Goal: Task Accomplishment & Management: Use online tool/utility

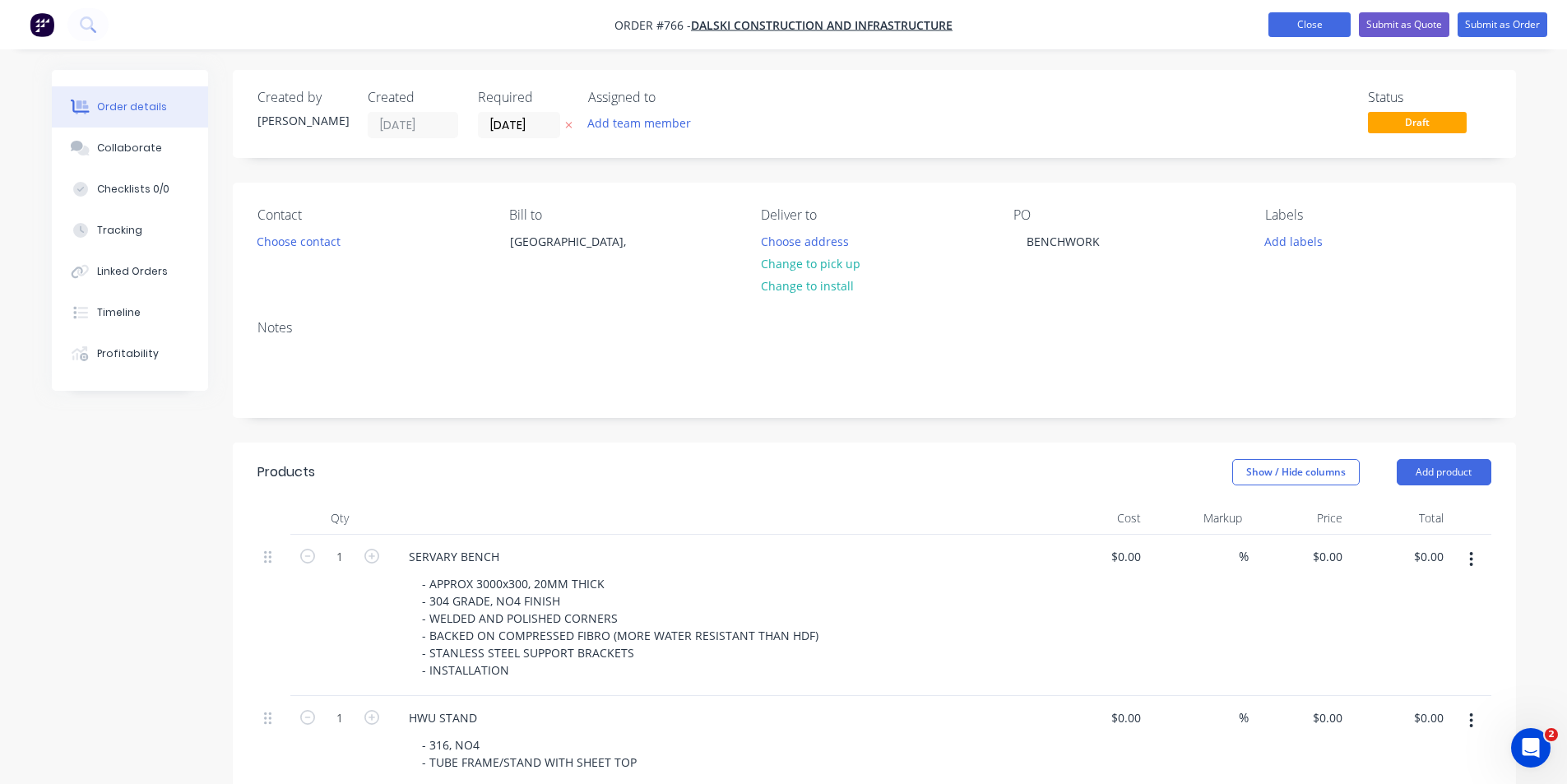
click at [1321, 27] on button "Close" at bounding box center [1310, 25] width 82 height 25
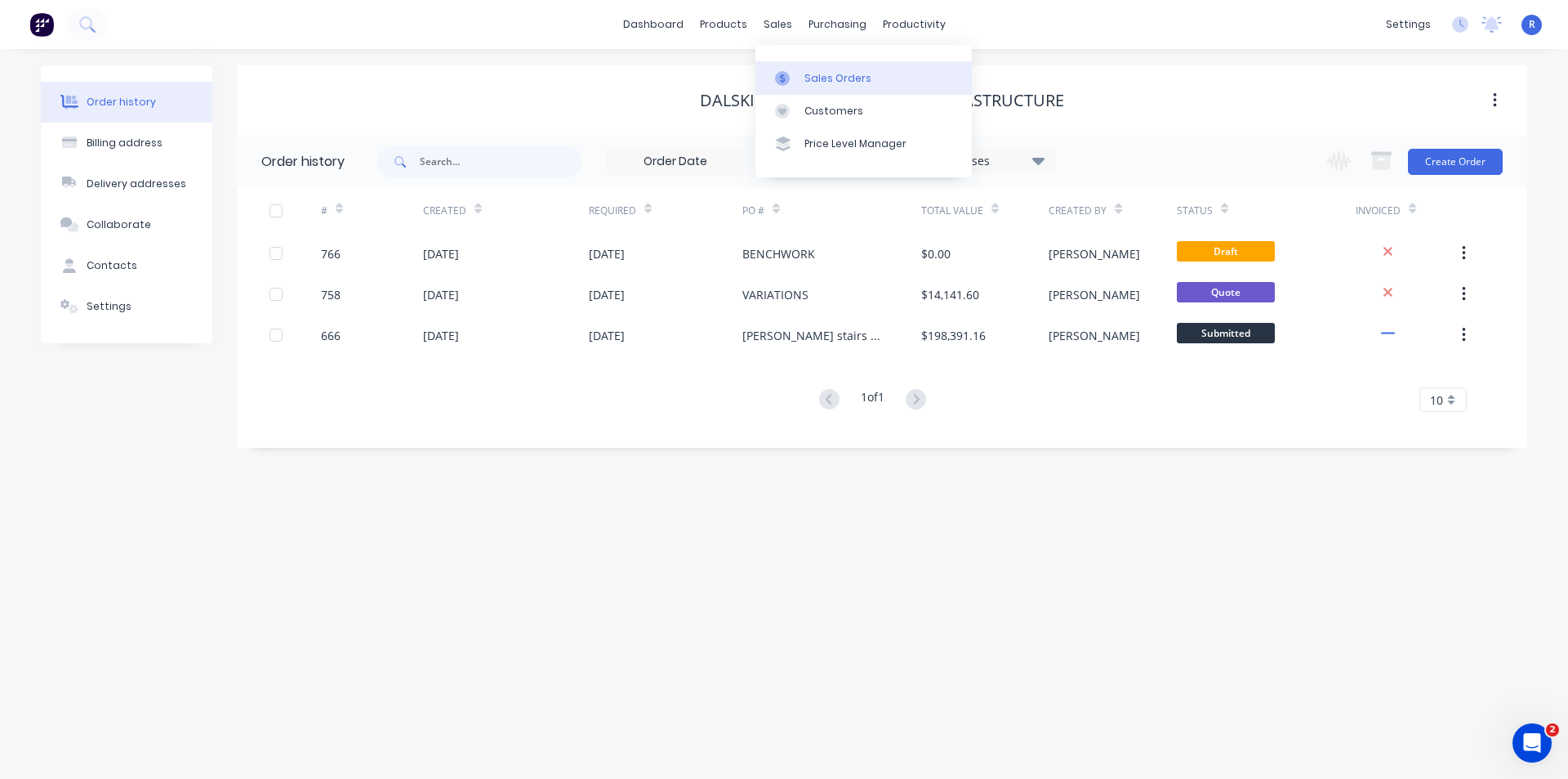
click at [820, 74] on div "Sales Orders" at bounding box center [838, 79] width 67 height 15
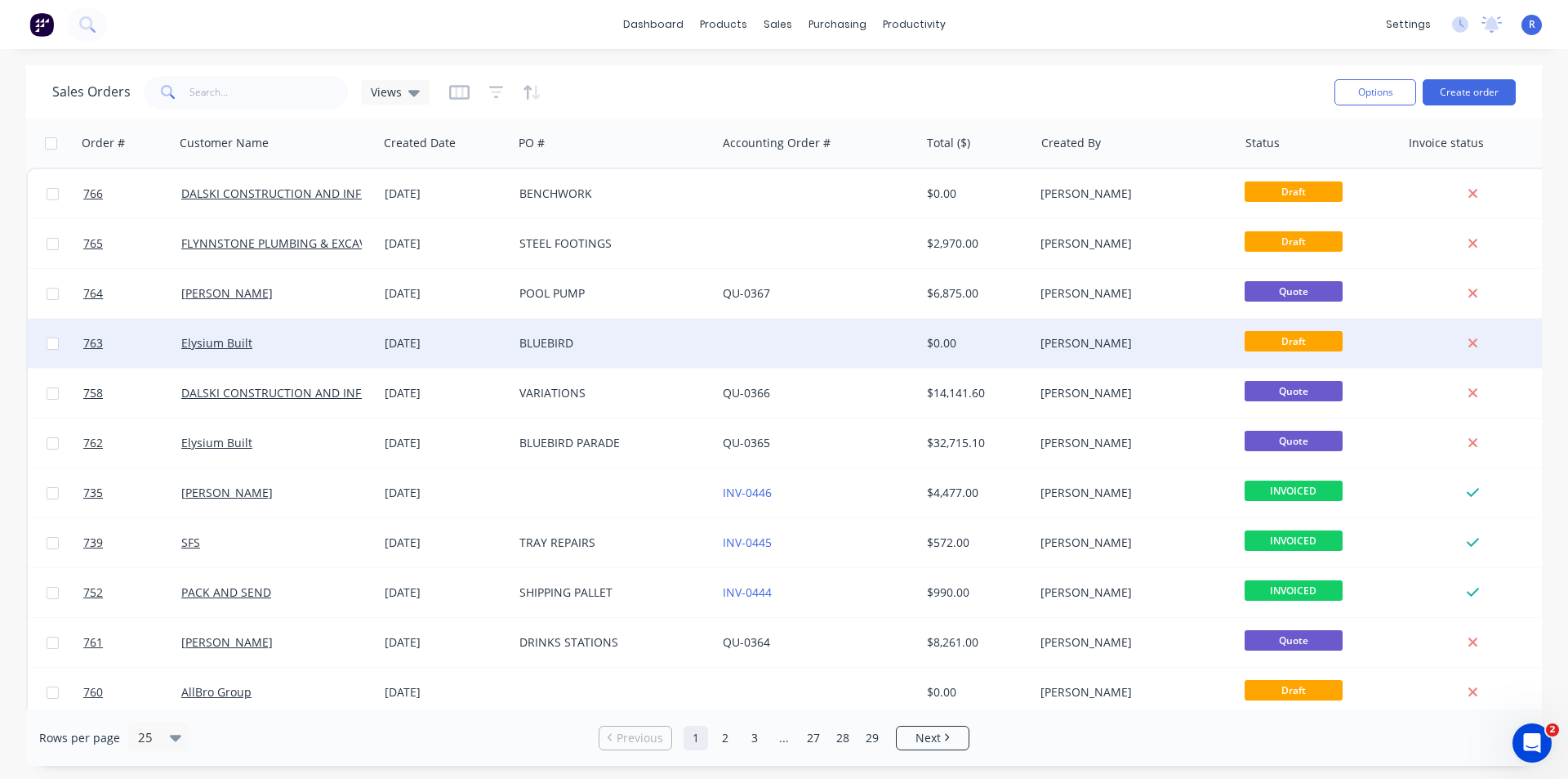
click at [627, 344] on div "BLUEBIRD" at bounding box center [610, 343] width 182 height 16
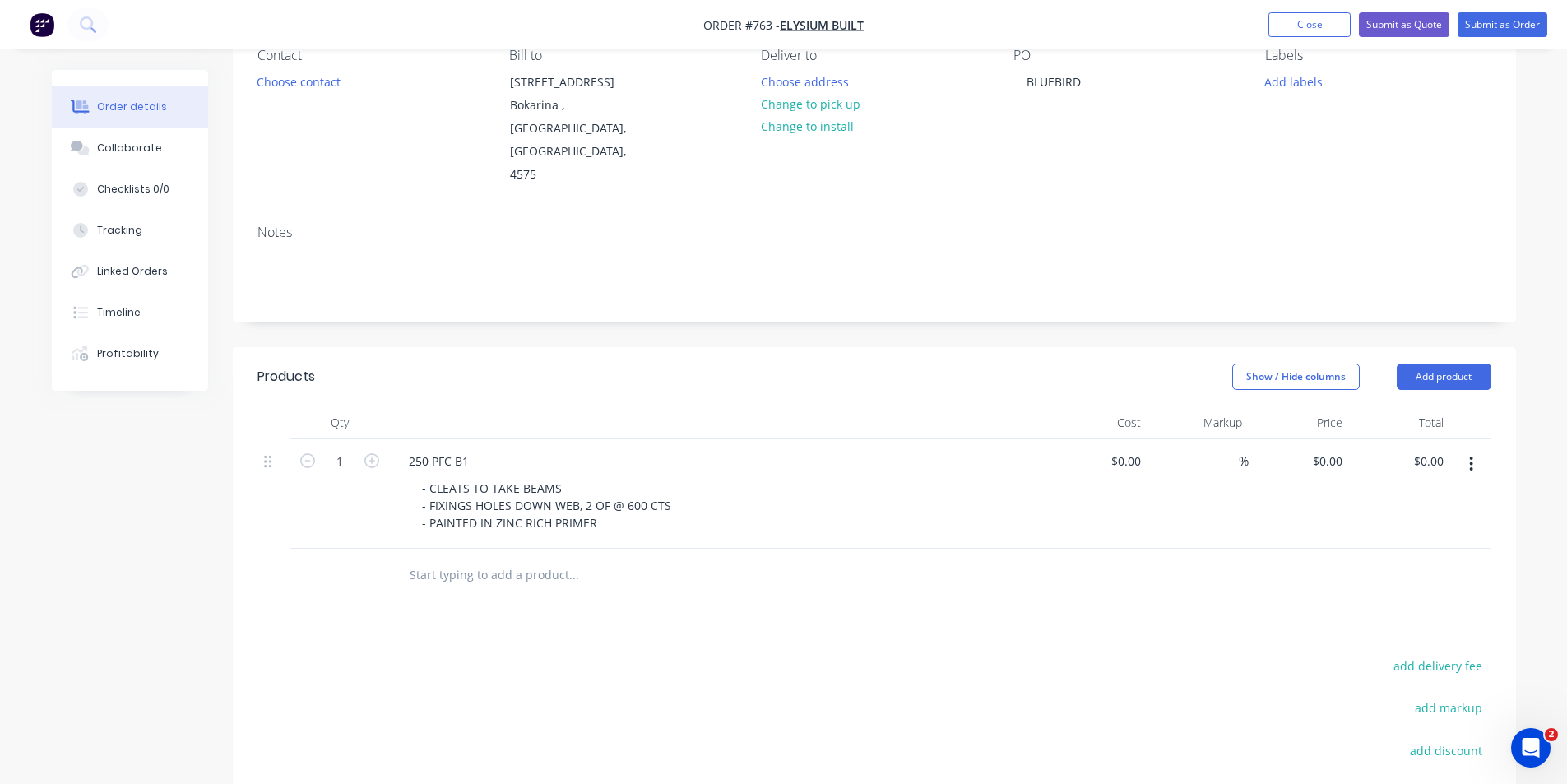
scroll to position [165, 0]
click at [1340, 444] on input "0" at bounding box center [1340, 455] width 19 height 24
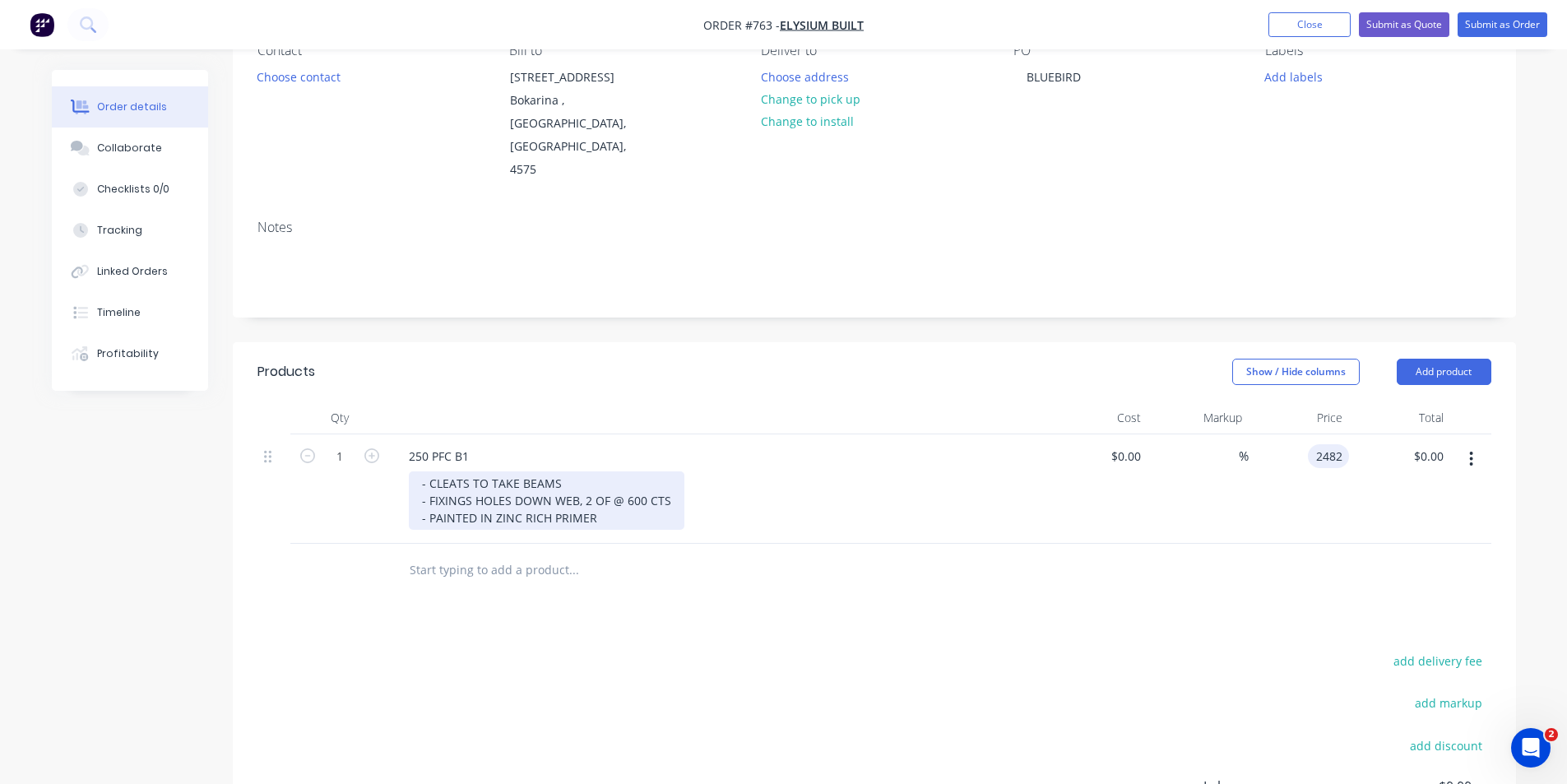
type input "$2,482.00"
click at [602, 475] on div "- CLEATS TO TAKE BEAMS - FIXINGS HOLES DOWN WEB, 2 OF @ 600 CTS - PAINTED IN ZI…" at bounding box center [546, 500] width 276 height 58
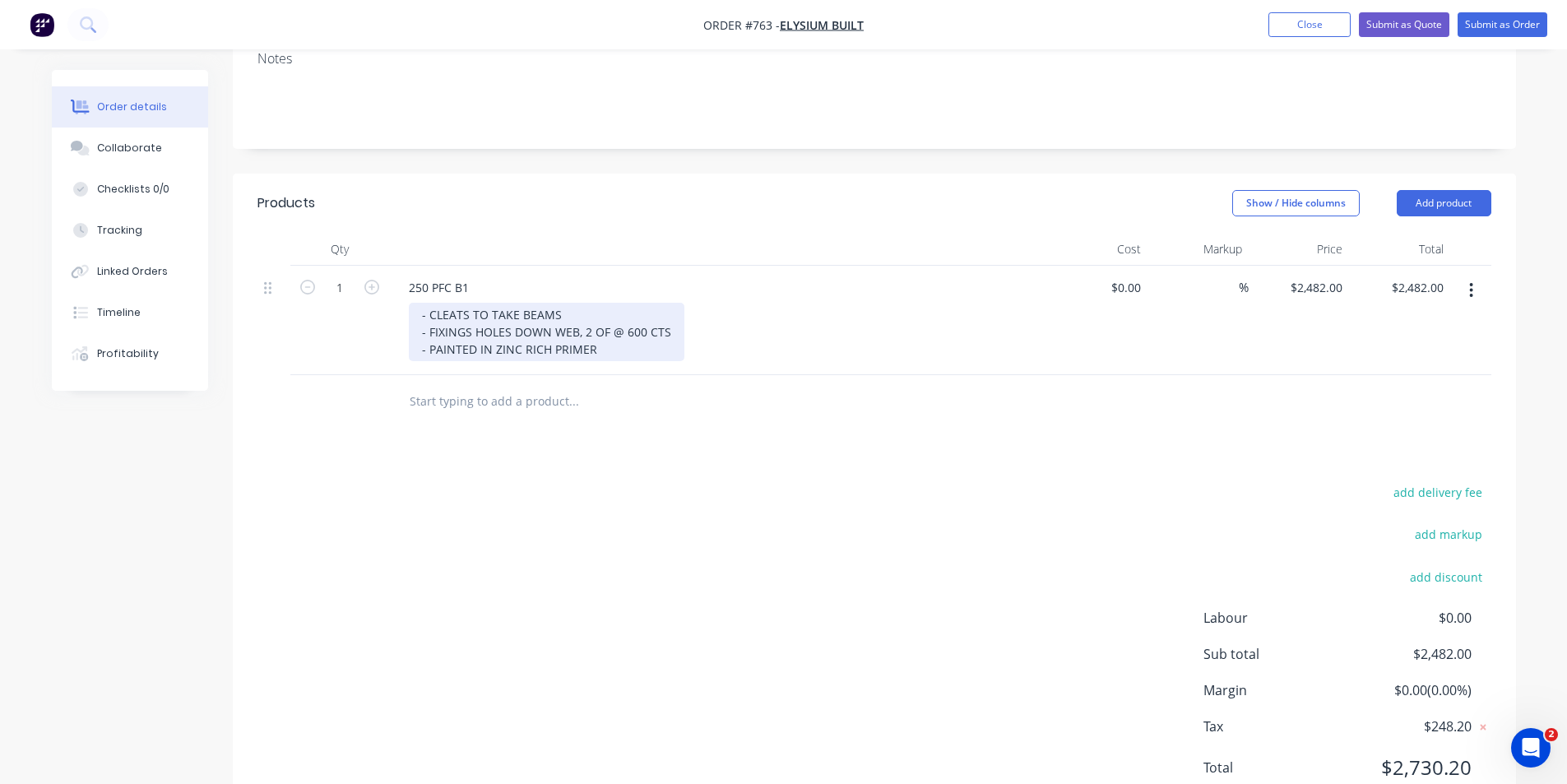
scroll to position [351, 0]
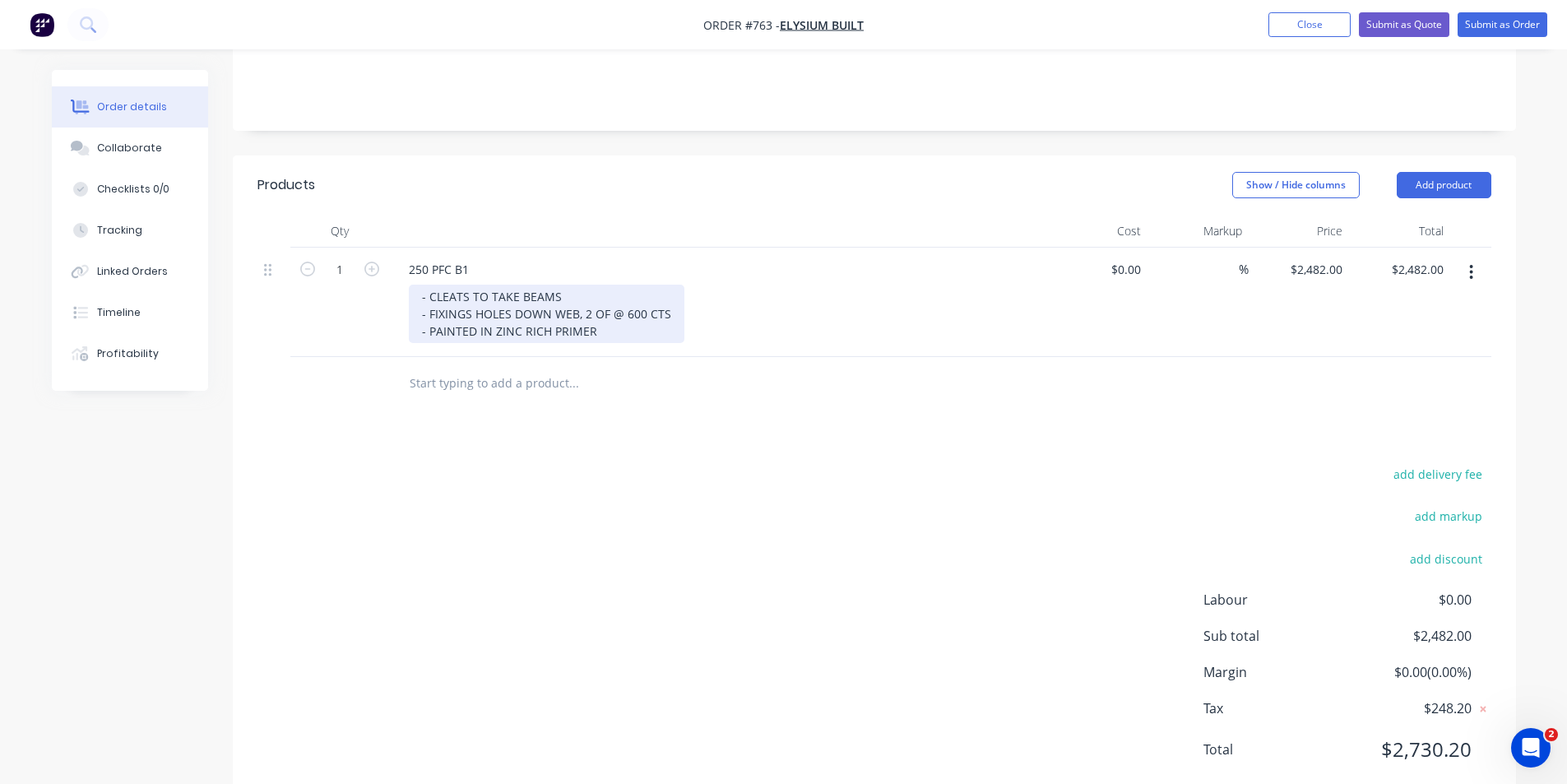
click at [606, 291] on div "- CLEATS TO TAKE BEAMS - FIXINGS HOLES DOWN WEB, 2 OF @ 600 CTS - PAINTED IN ZI…" at bounding box center [546, 314] width 276 height 58
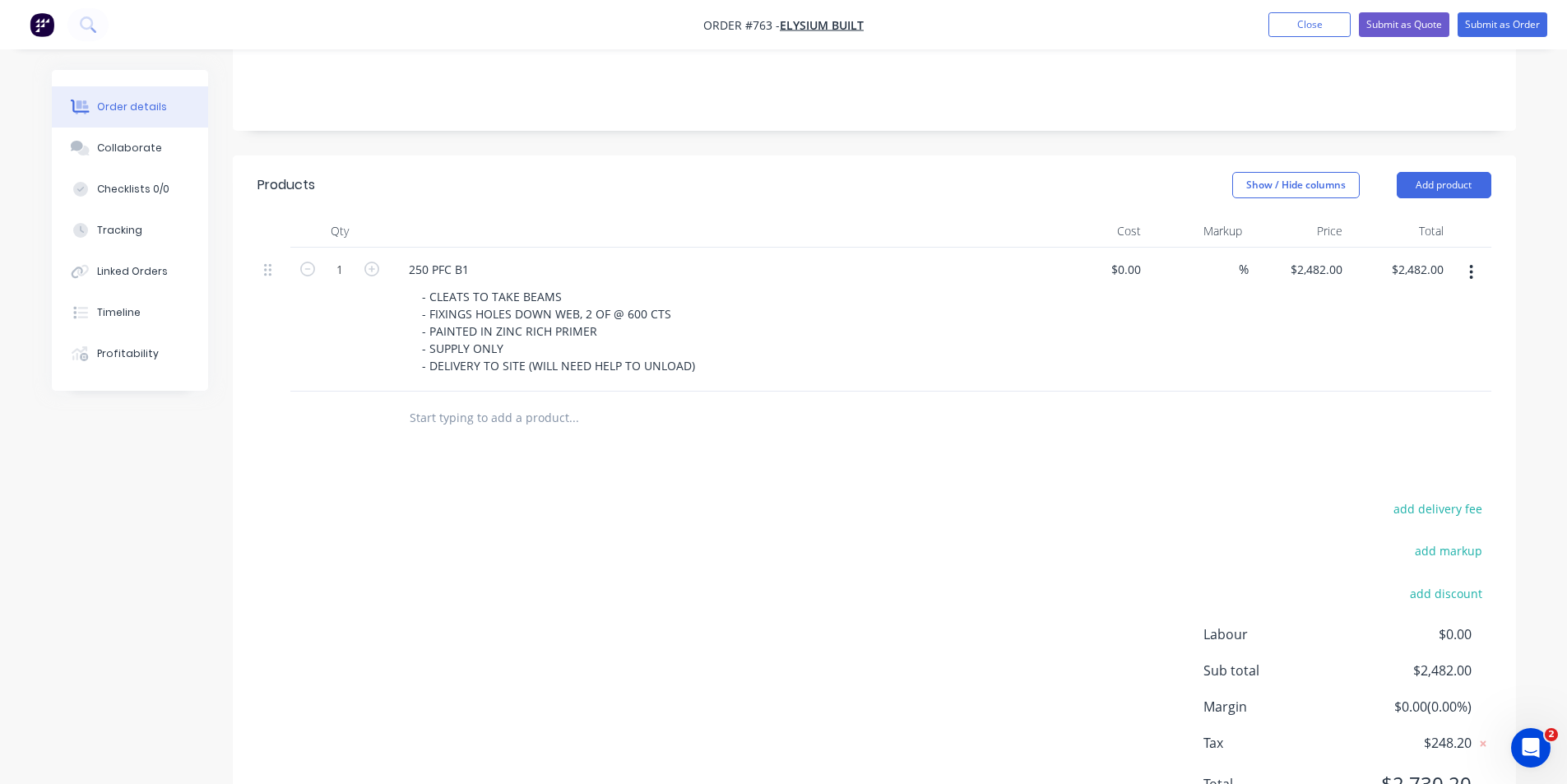
click at [730, 404] on div "Products Show / Hide columns Add product Qty Cost Markup Price Total 1 250 PFC …" at bounding box center [875, 497] width 1284 height 684
click at [1313, 258] on div "2482 $2,482.00" at bounding box center [1316, 269] width 67 height 24
click at [1344, 258] on input "2482" at bounding box center [1332, 269] width 35 height 24
type input "$2,782.00"
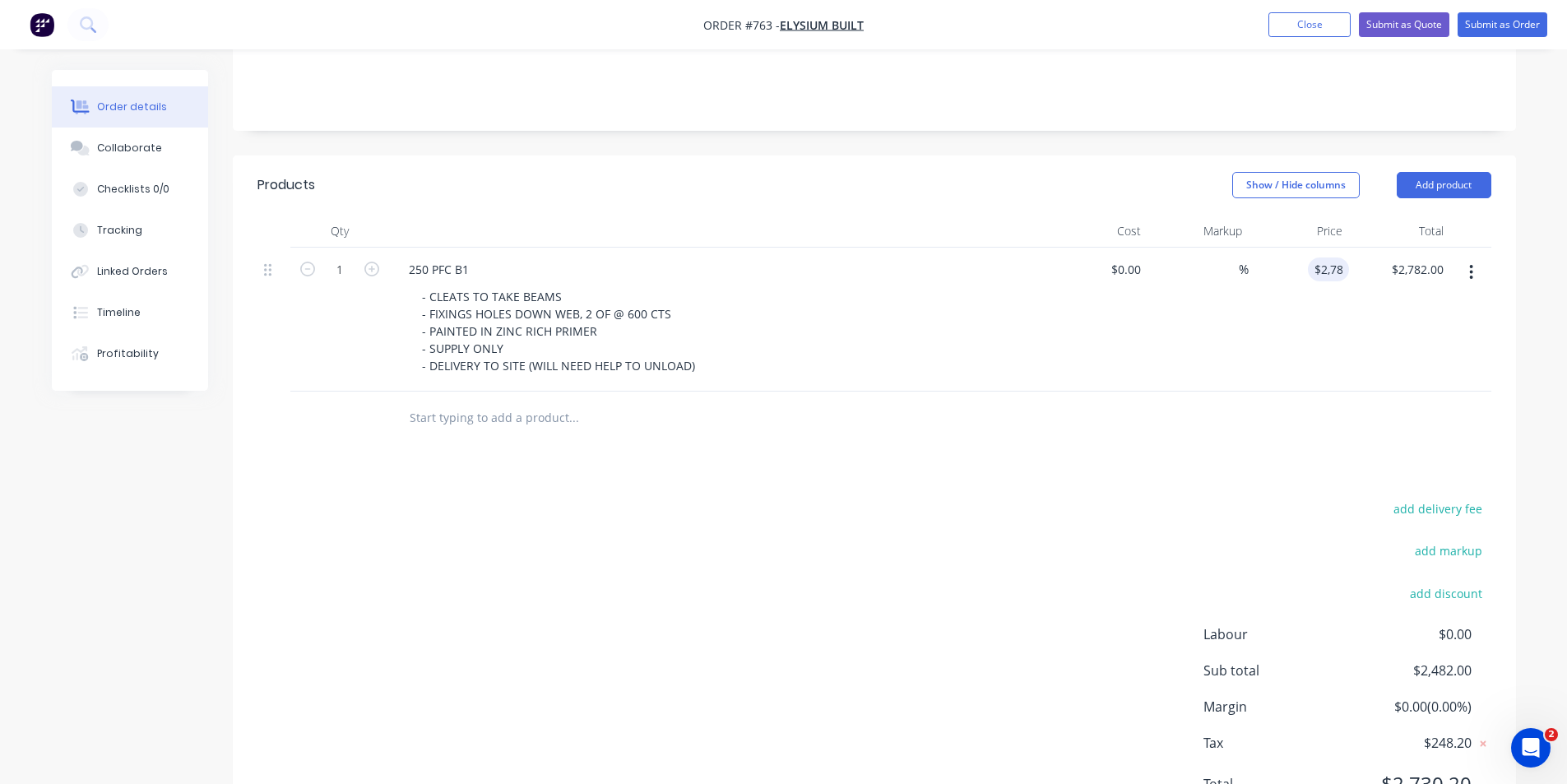
click at [981, 526] on div "add delivery fee add markup add discount Labour $0.00 Sub total $2,482.00 Margi…" at bounding box center [875, 656] width 1234 height 317
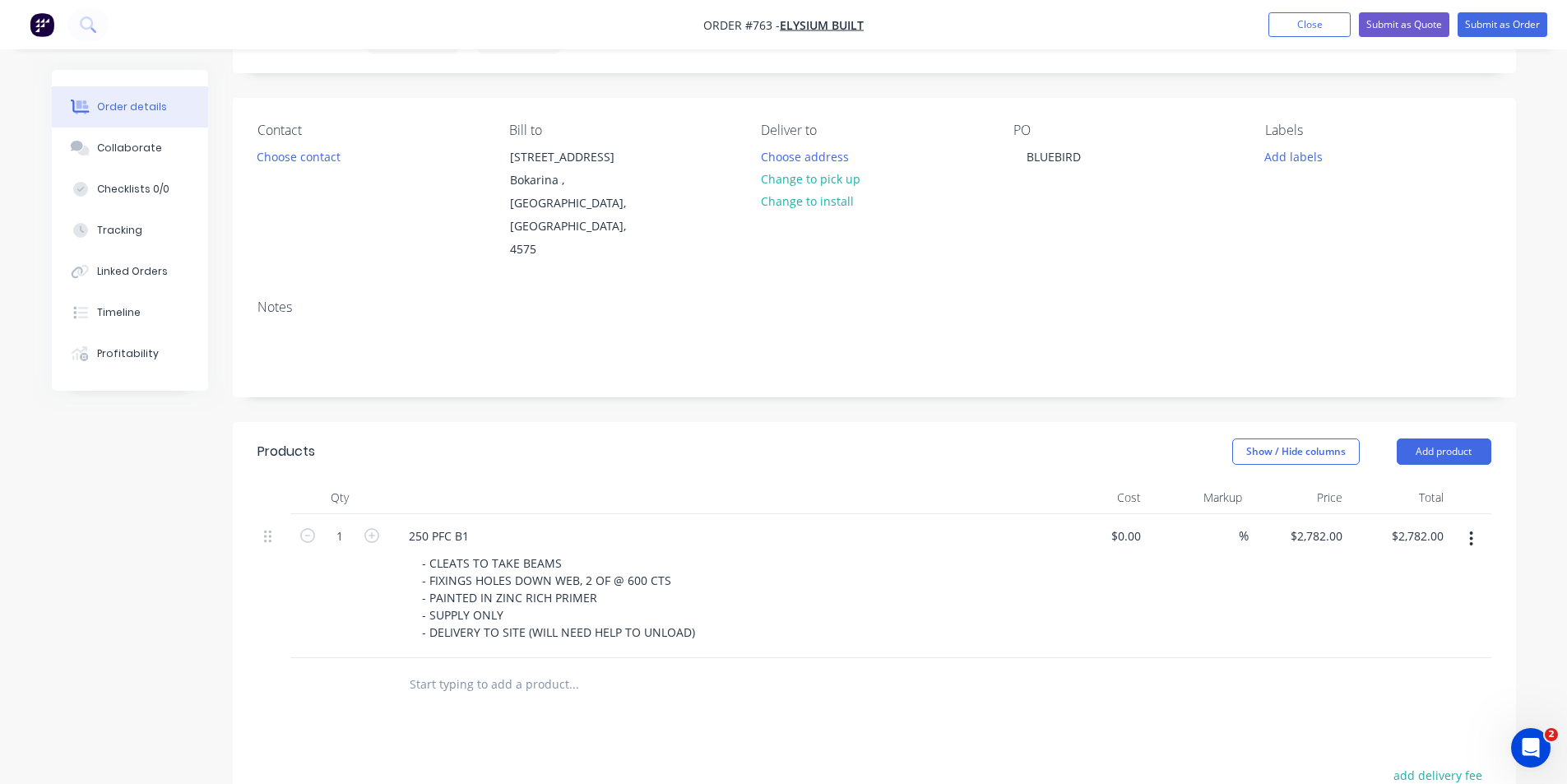
scroll to position [0, 0]
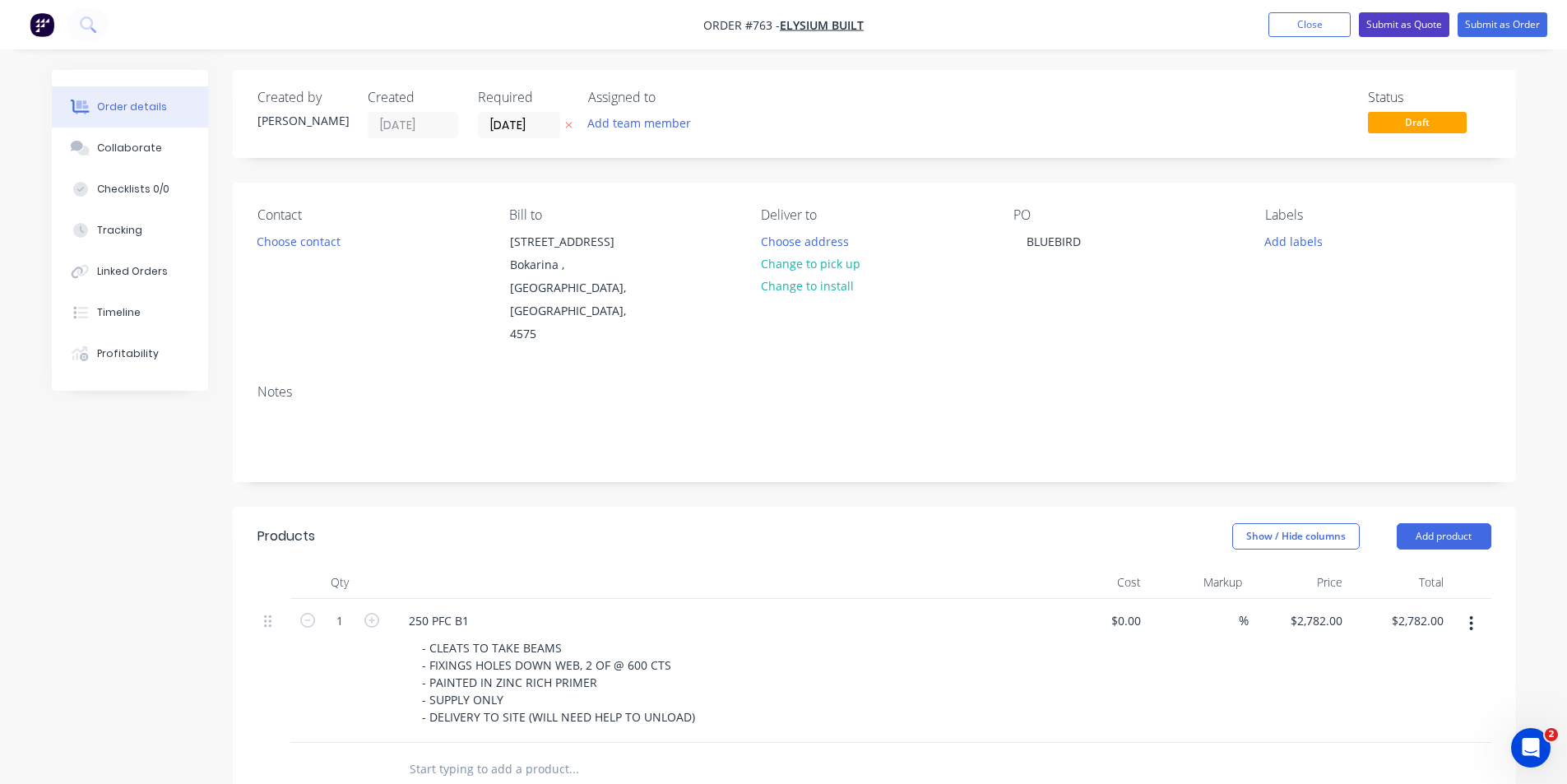
click at [1396, 27] on button "Submit as Quote" at bounding box center [1405, 25] width 91 height 25
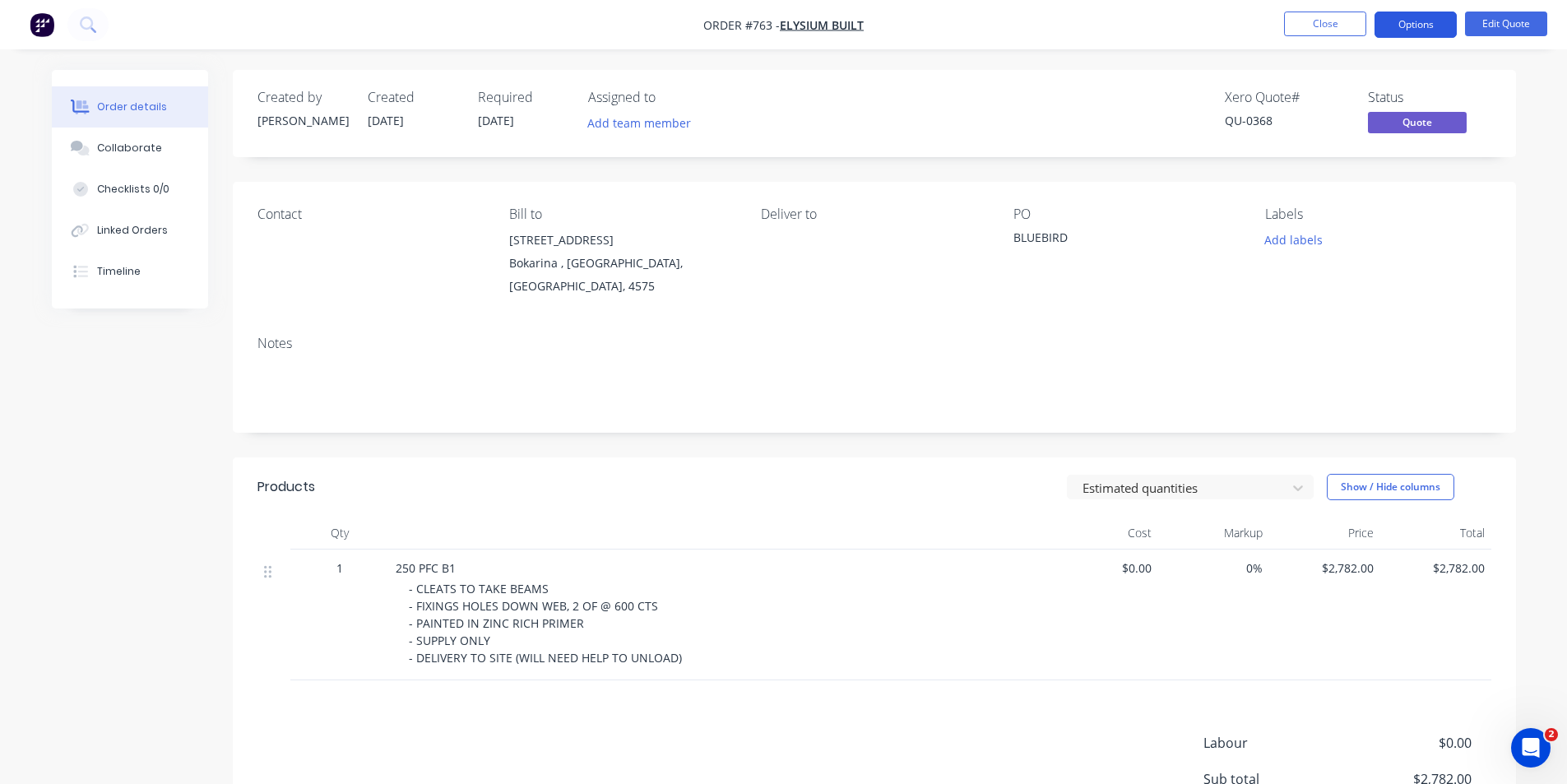
click at [1424, 22] on button "Options" at bounding box center [1416, 25] width 82 height 26
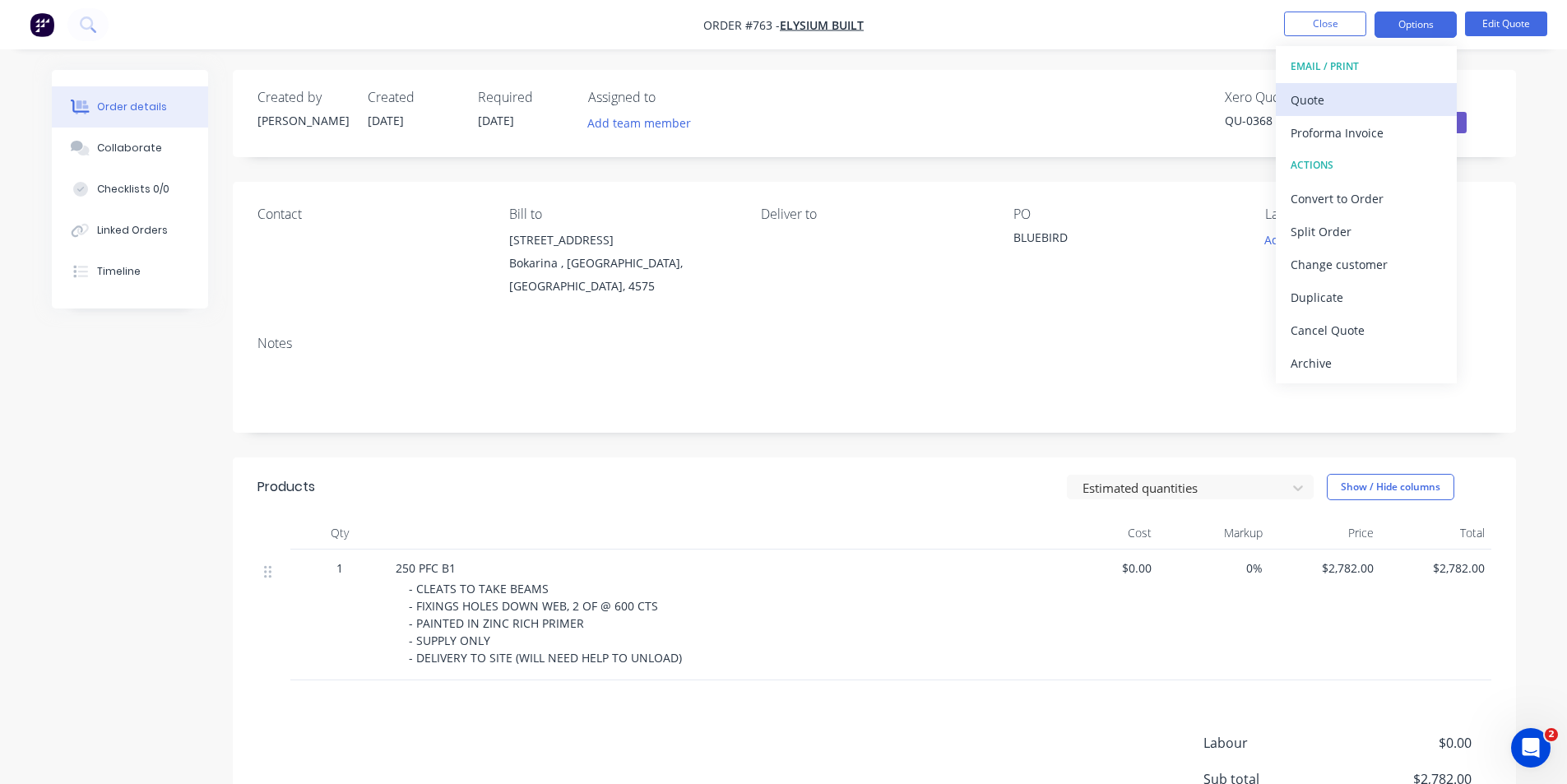
click at [1332, 98] on div "Quote" at bounding box center [1367, 100] width 152 height 24
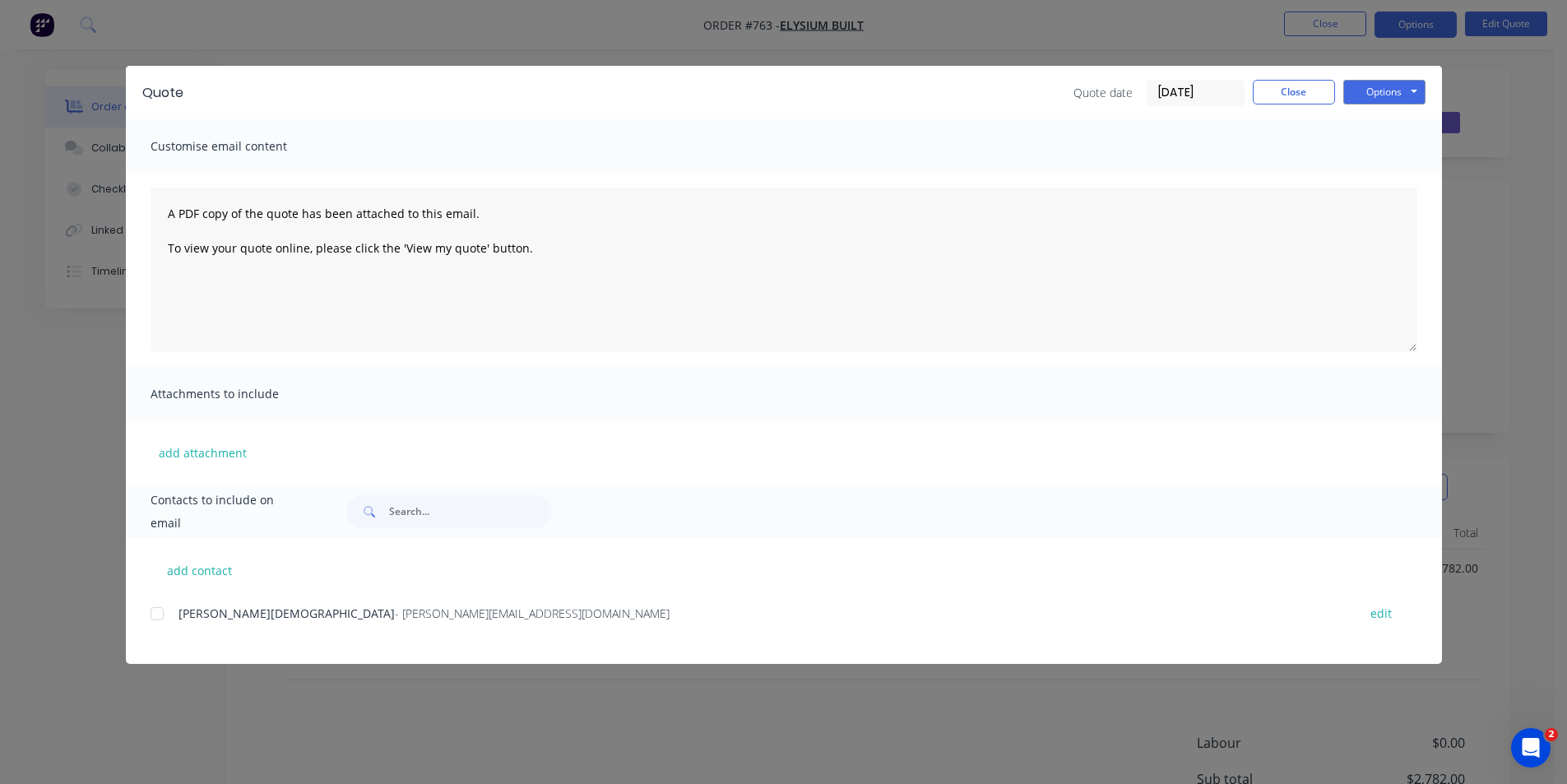
click at [154, 611] on div at bounding box center [157, 614] width 33 height 33
click at [1392, 84] on button "Options" at bounding box center [1385, 92] width 82 height 25
click at [1387, 175] on button "Email" at bounding box center [1396, 175] width 105 height 27
click at [1292, 89] on button "Close" at bounding box center [1294, 92] width 82 height 25
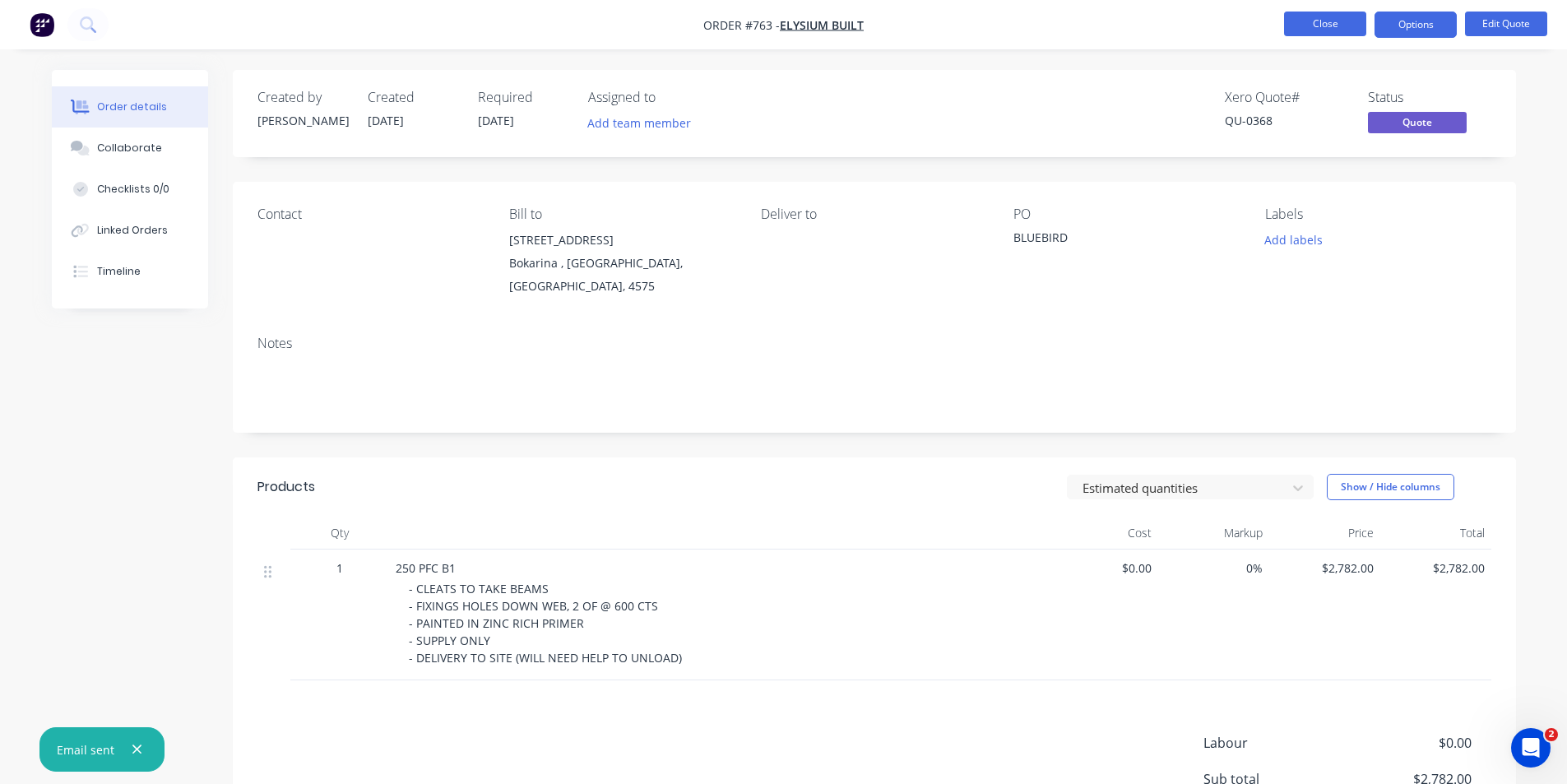
click at [1315, 22] on button "Close" at bounding box center [1326, 24] width 82 height 25
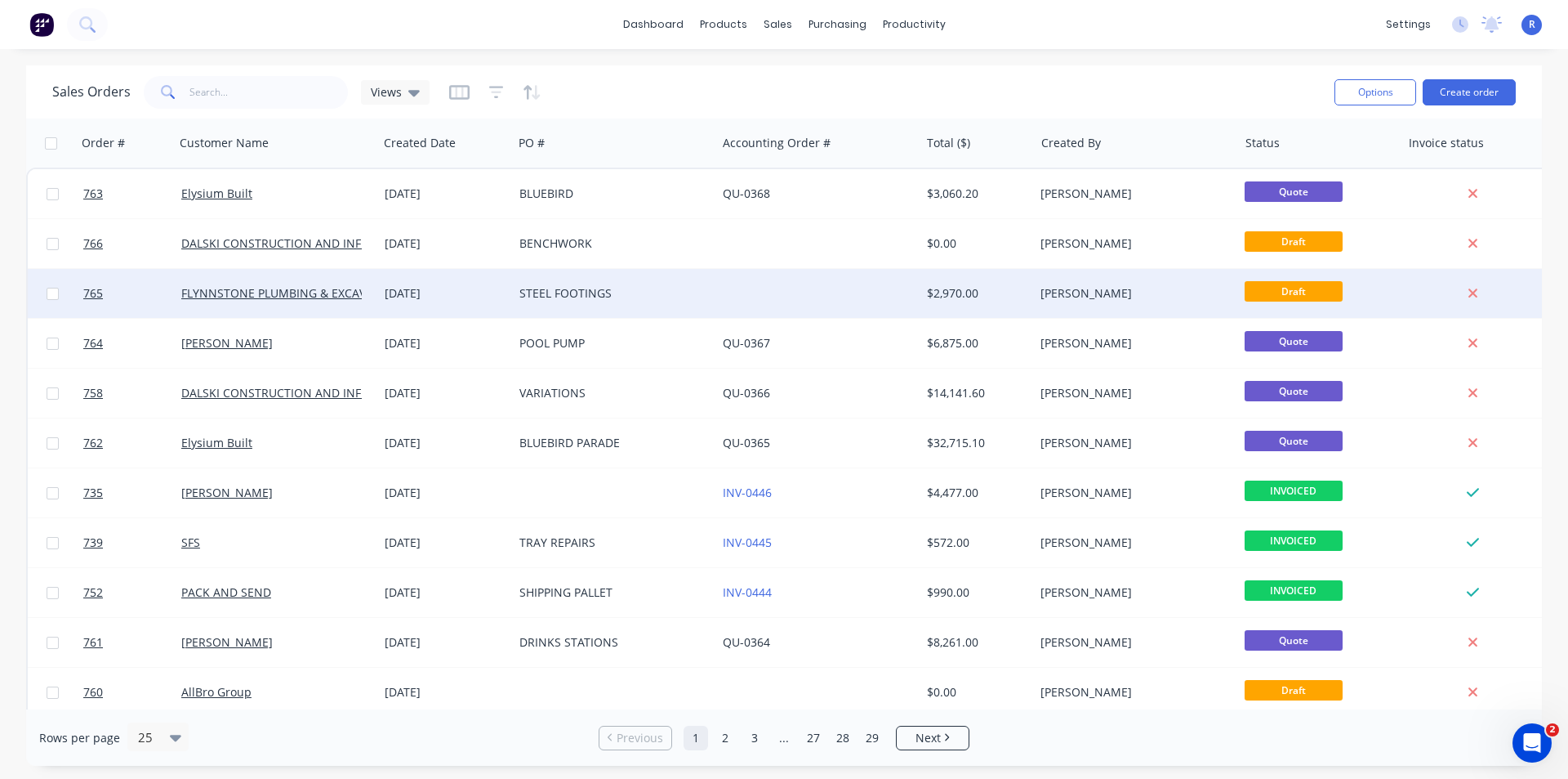
click at [683, 286] on div "STEEL FOOTINGS" at bounding box center [610, 294] width 182 height 16
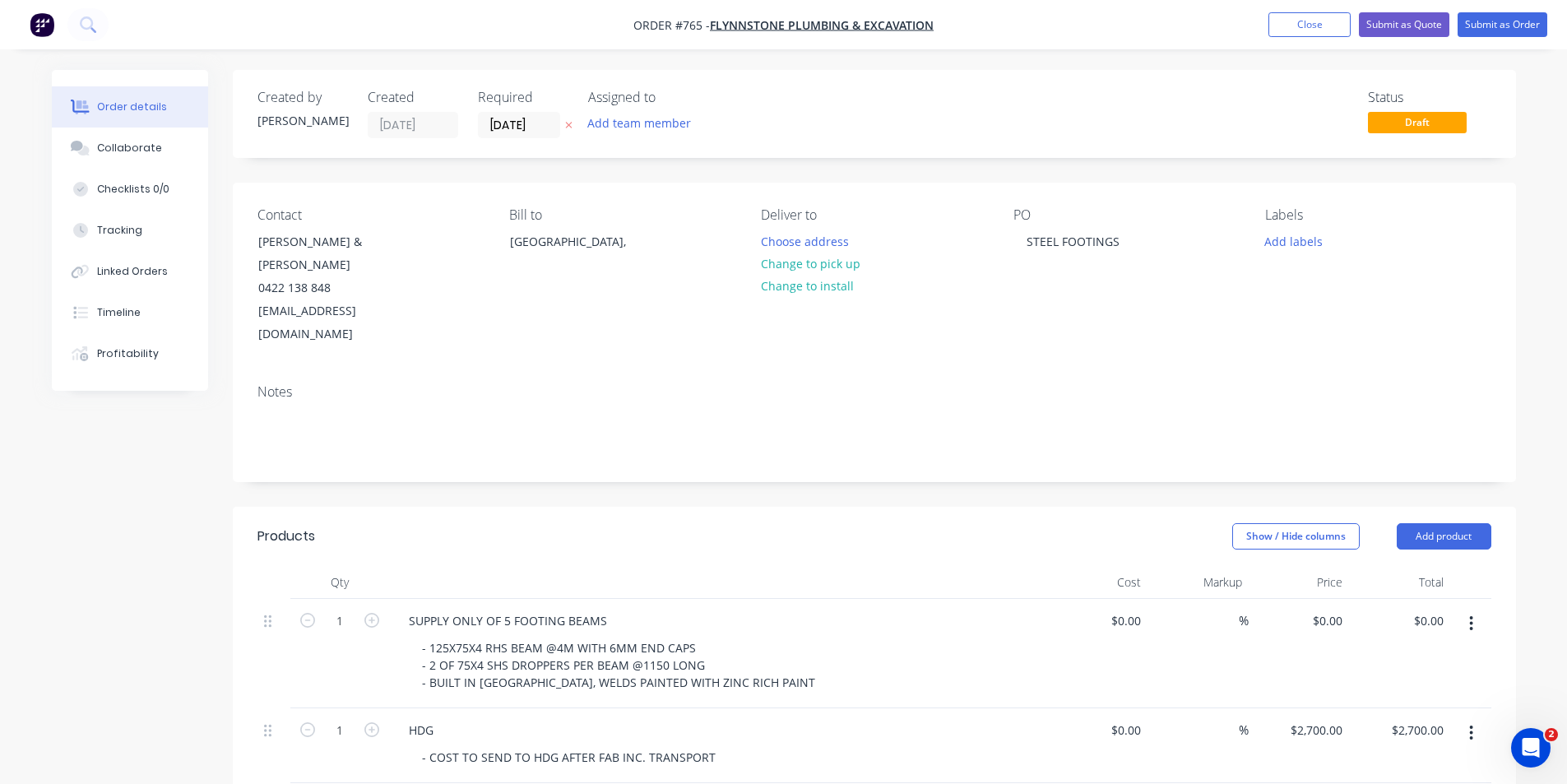
click at [948, 523] on div "Show / Hide columns Add product" at bounding box center [1004, 536] width 971 height 26
click at [1333, 609] on input "0" at bounding box center [1331, 620] width 38 height 24
type input "$5,270.00"
click at [987, 523] on div "Show / Hide columns Add product" at bounding box center [1004, 536] width 971 height 26
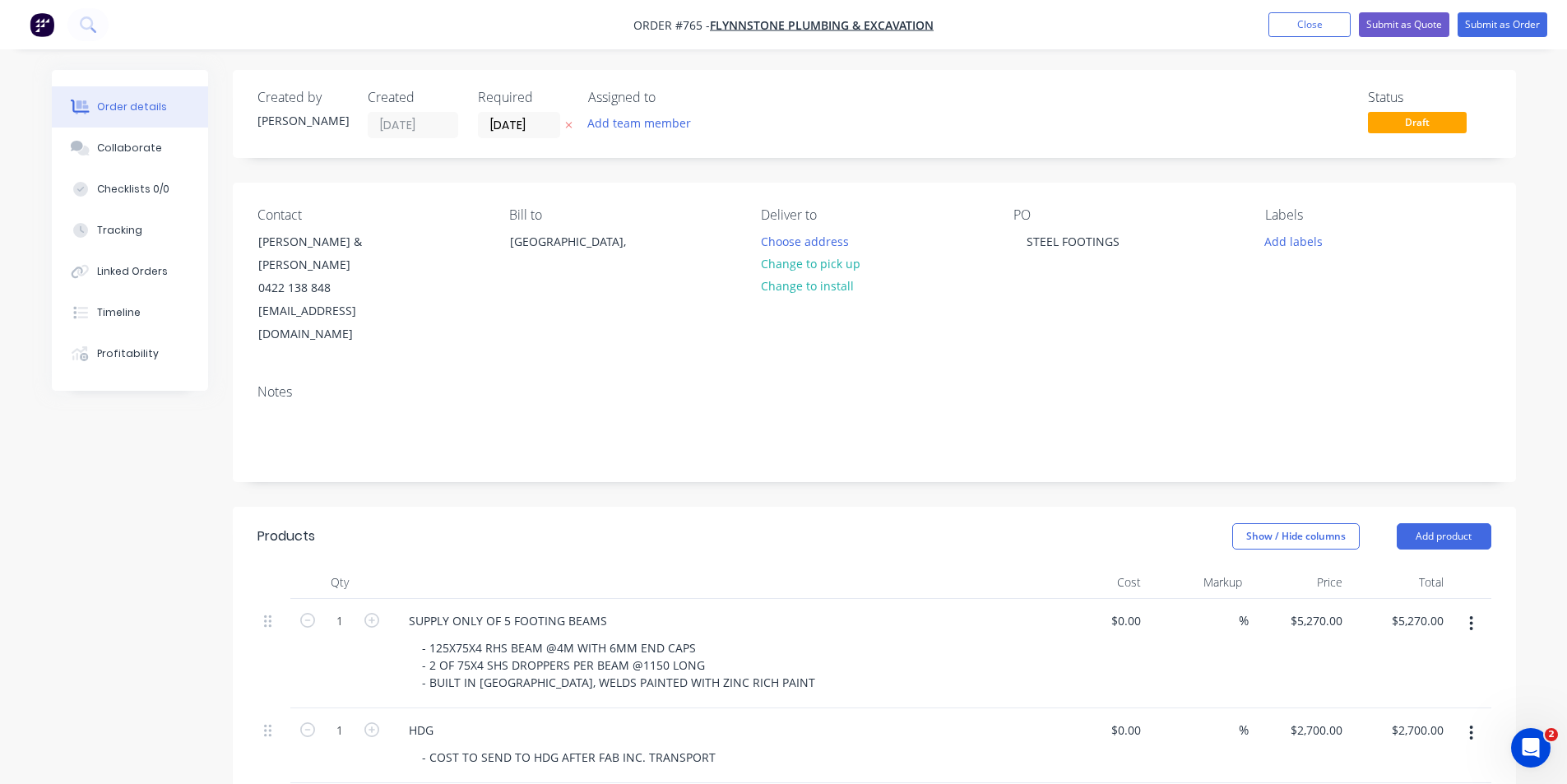
click at [997, 518] on header "Products Show / Hide columns Add product" at bounding box center [875, 536] width 1284 height 59
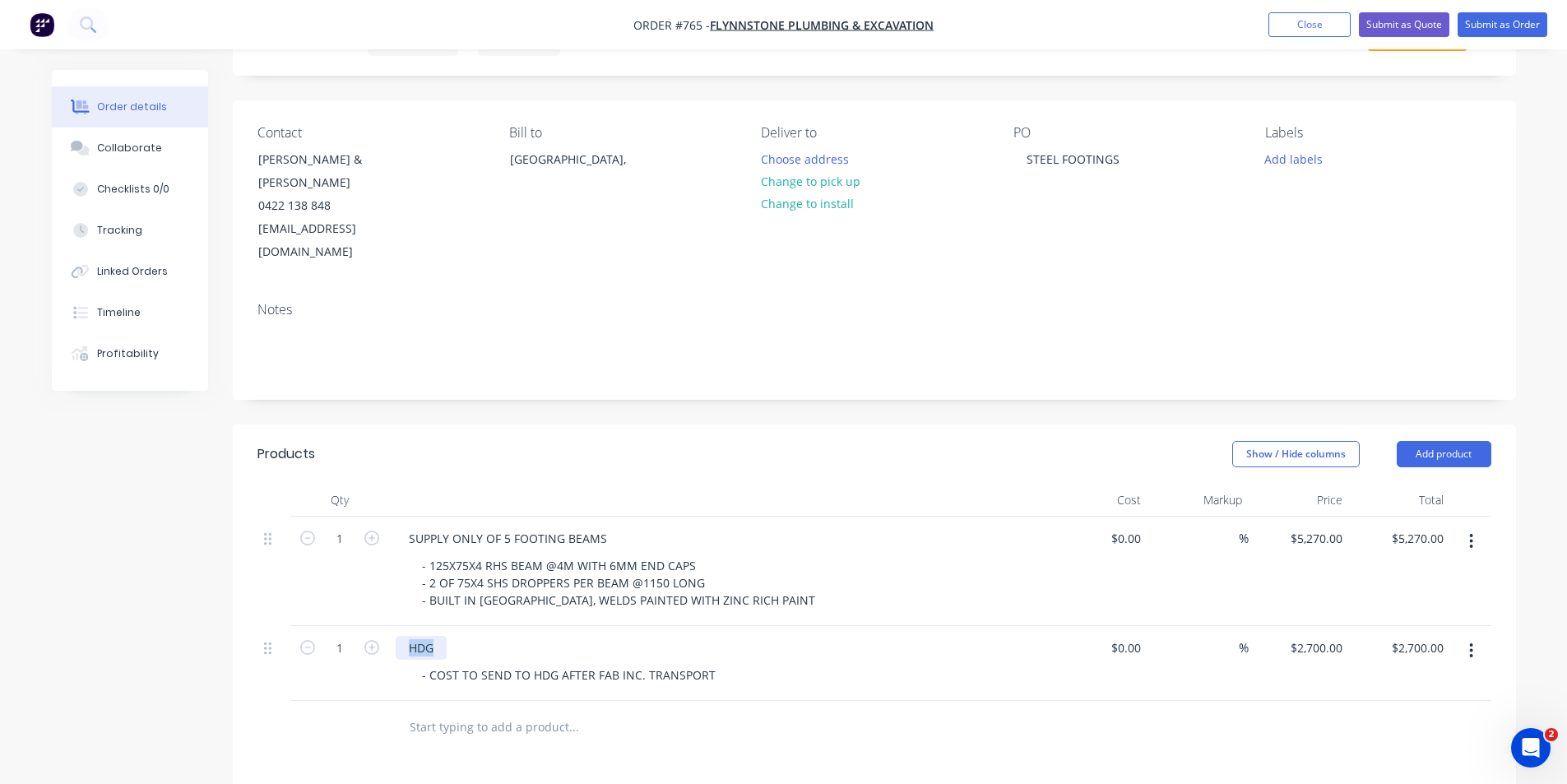
drag, startPoint x: 441, startPoint y: 599, endPoint x: 405, endPoint y: 604, distance: 36.3
click at [405, 636] on div "HDG" at bounding box center [421, 647] width 51 height 24
click at [761, 720] on div "Products Show / Hide columns Add product Qty Cost Markup Price Total 1 SUPPLY O…" at bounding box center [875, 786] width 1284 height 725
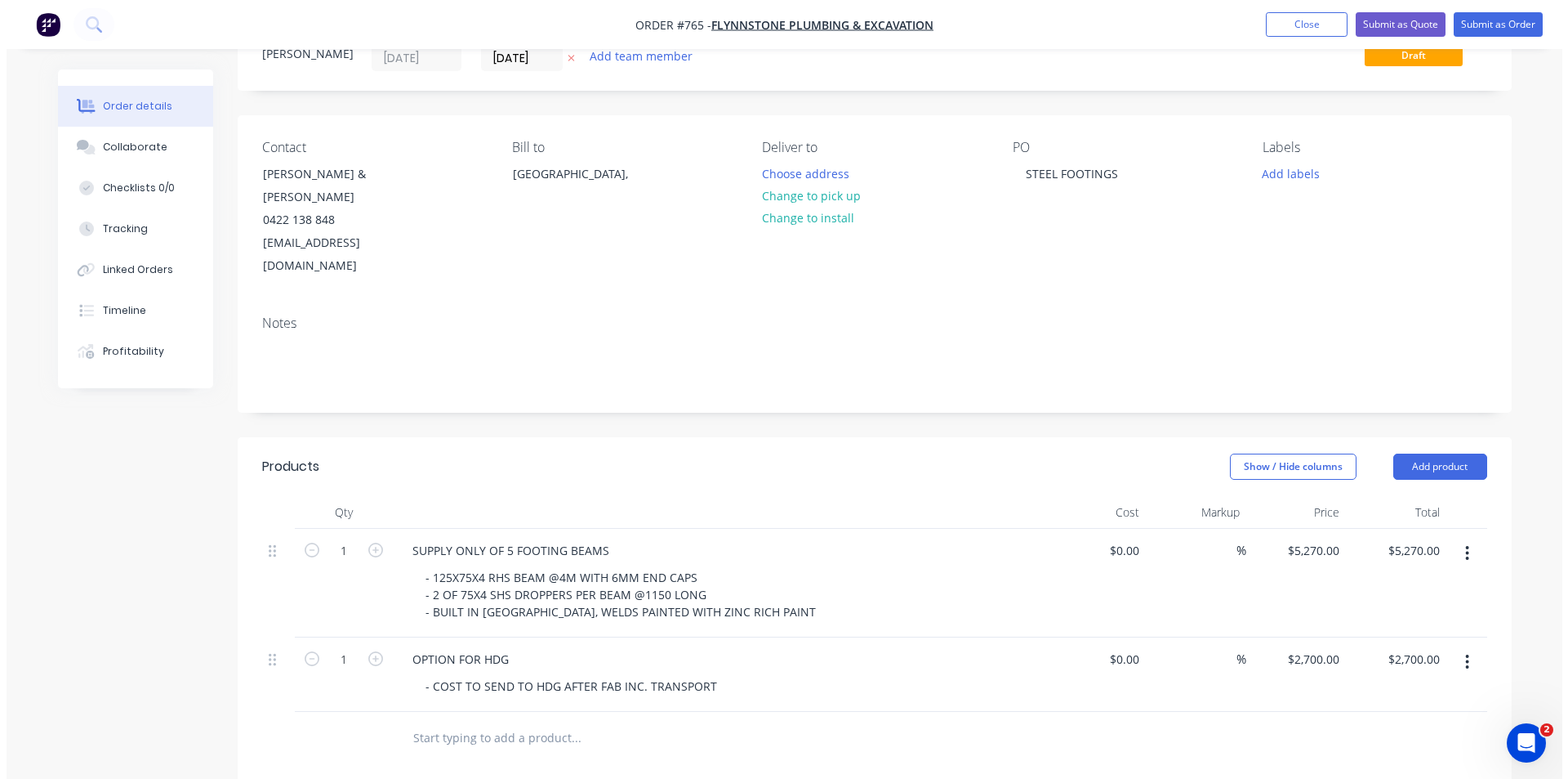
scroll to position [0, 0]
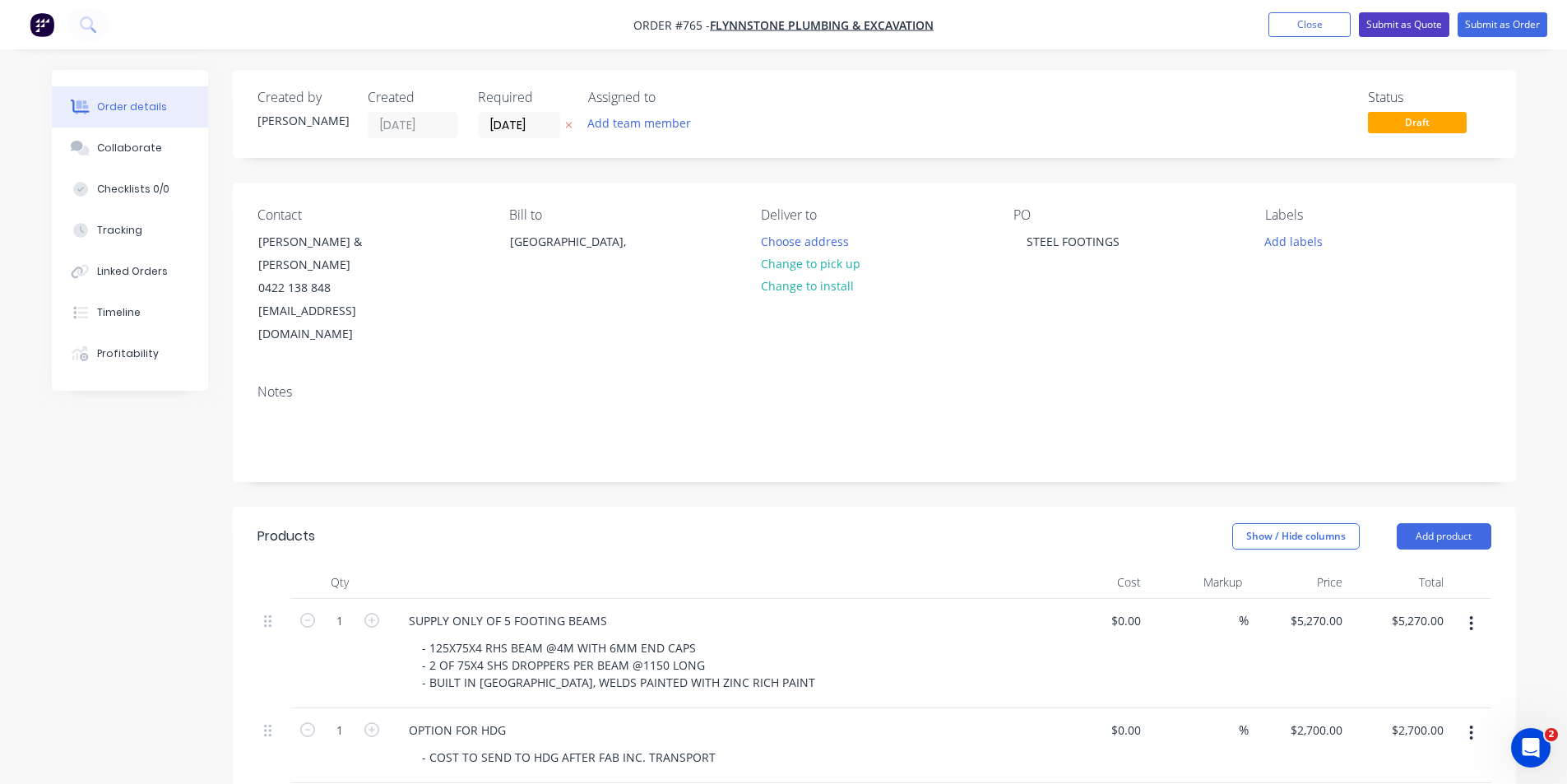
click at [1405, 25] on button "Submit as Quote" at bounding box center [1405, 25] width 91 height 25
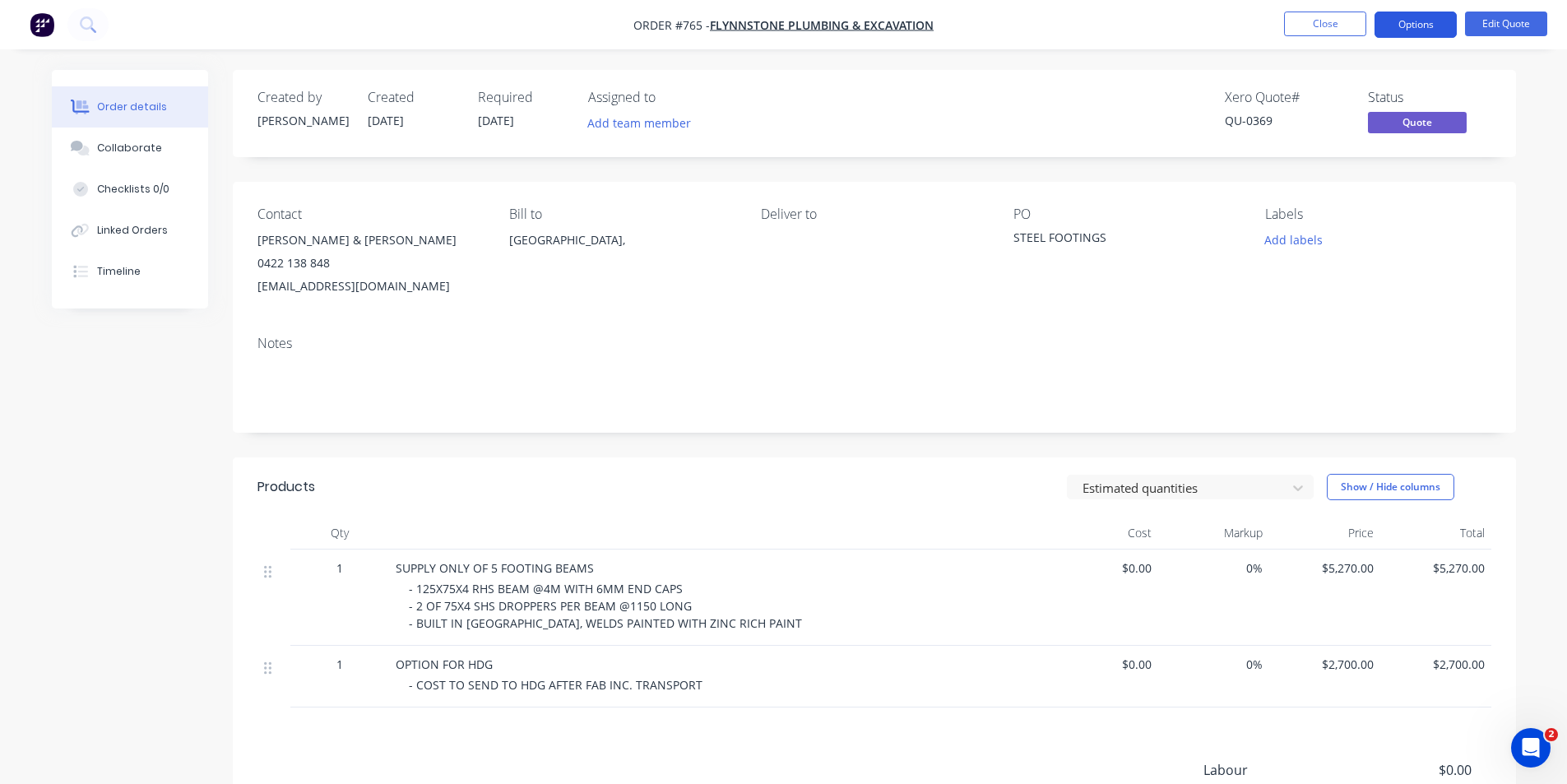
click at [1401, 28] on button "Options" at bounding box center [1416, 25] width 82 height 26
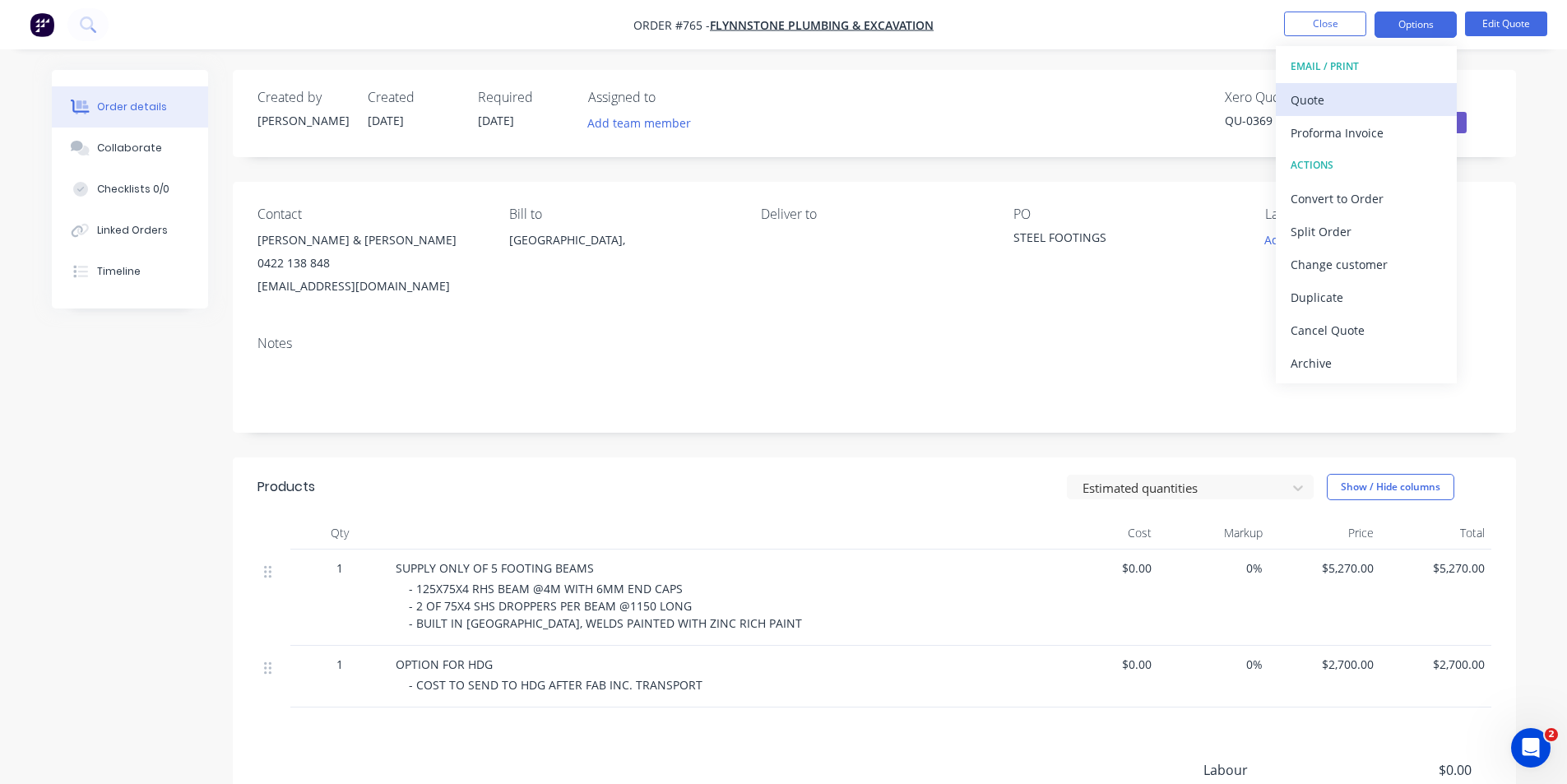
click at [1340, 93] on div "Quote" at bounding box center [1367, 100] width 152 height 24
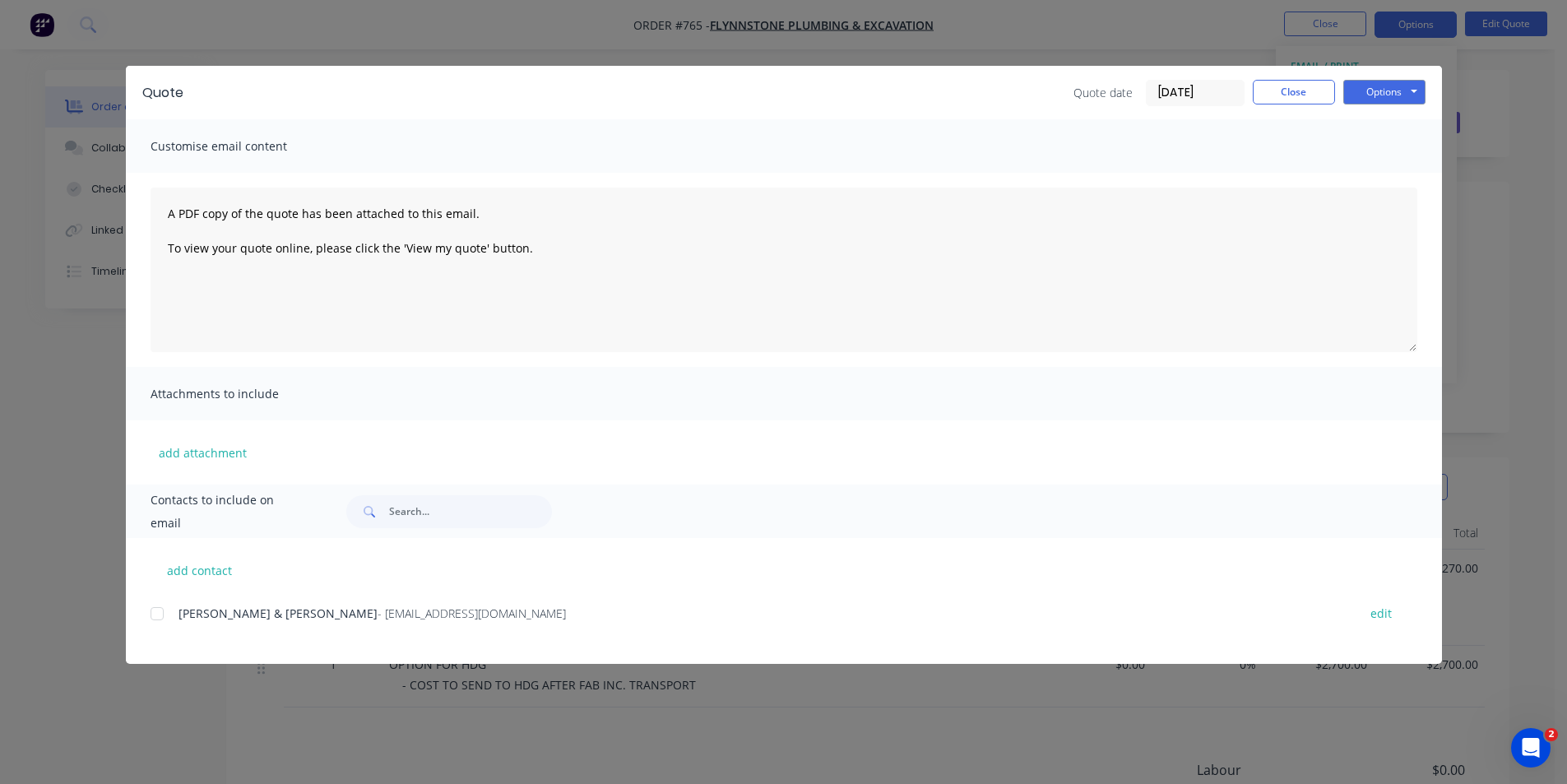
click at [157, 612] on div at bounding box center [157, 614] width 33 height 33
click at [1375, 91] on button "Options" at bounding box center [1385, 92] width 82 height 25
click at [1369, 178] on button "Email" at bounding box center [1396, 175] width 105 height 27
click at [1286, 93] on button "Close" at bounding box center [1294, 92] width 82 height 25
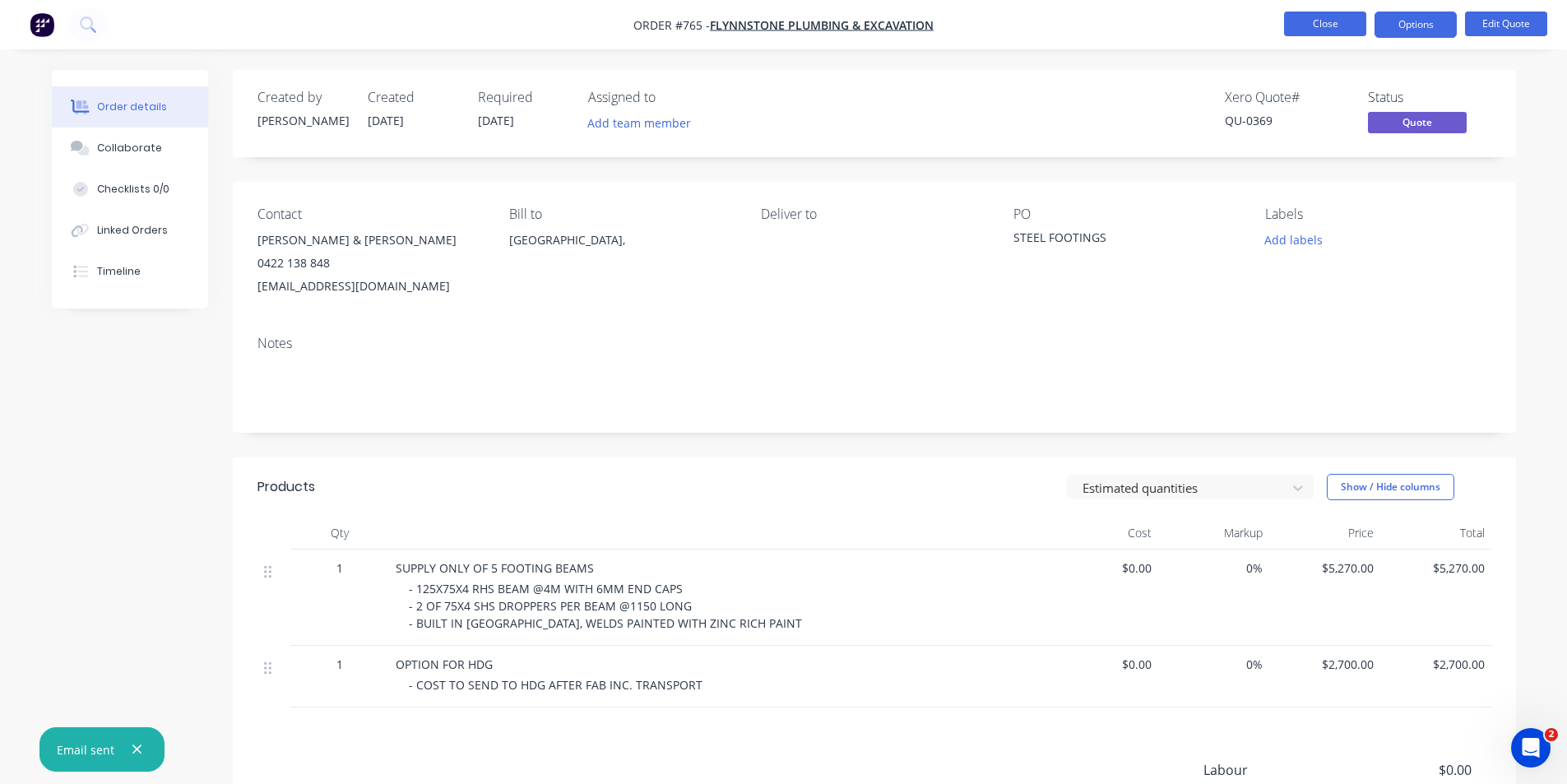
click at [1326, 30] on button "Close" at bounding box center [1326, 24] width 82 height 25
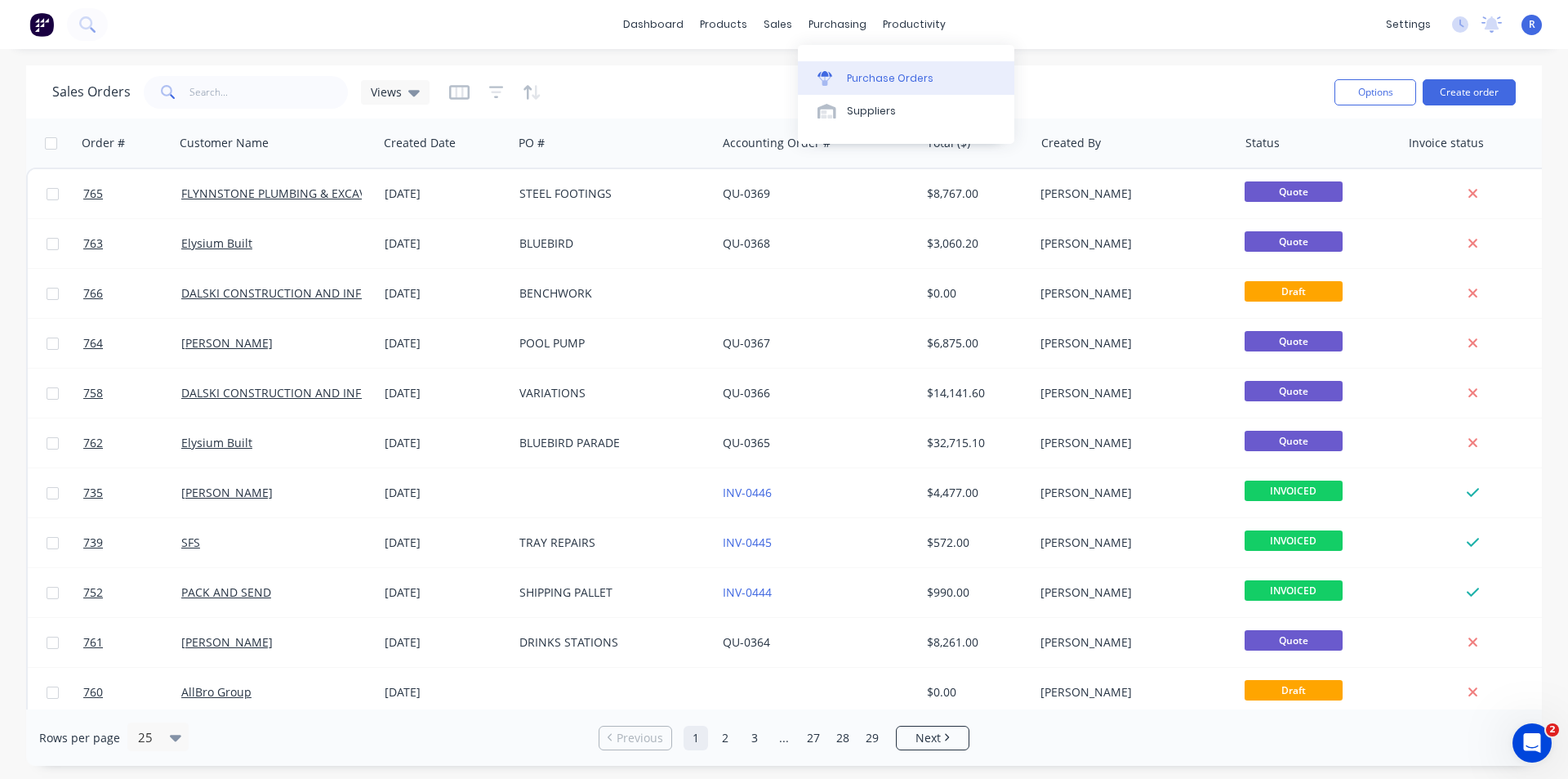
click at [856, 79] on div "Purchase Orders" at bounding box center [891, 79] width 87 height 15
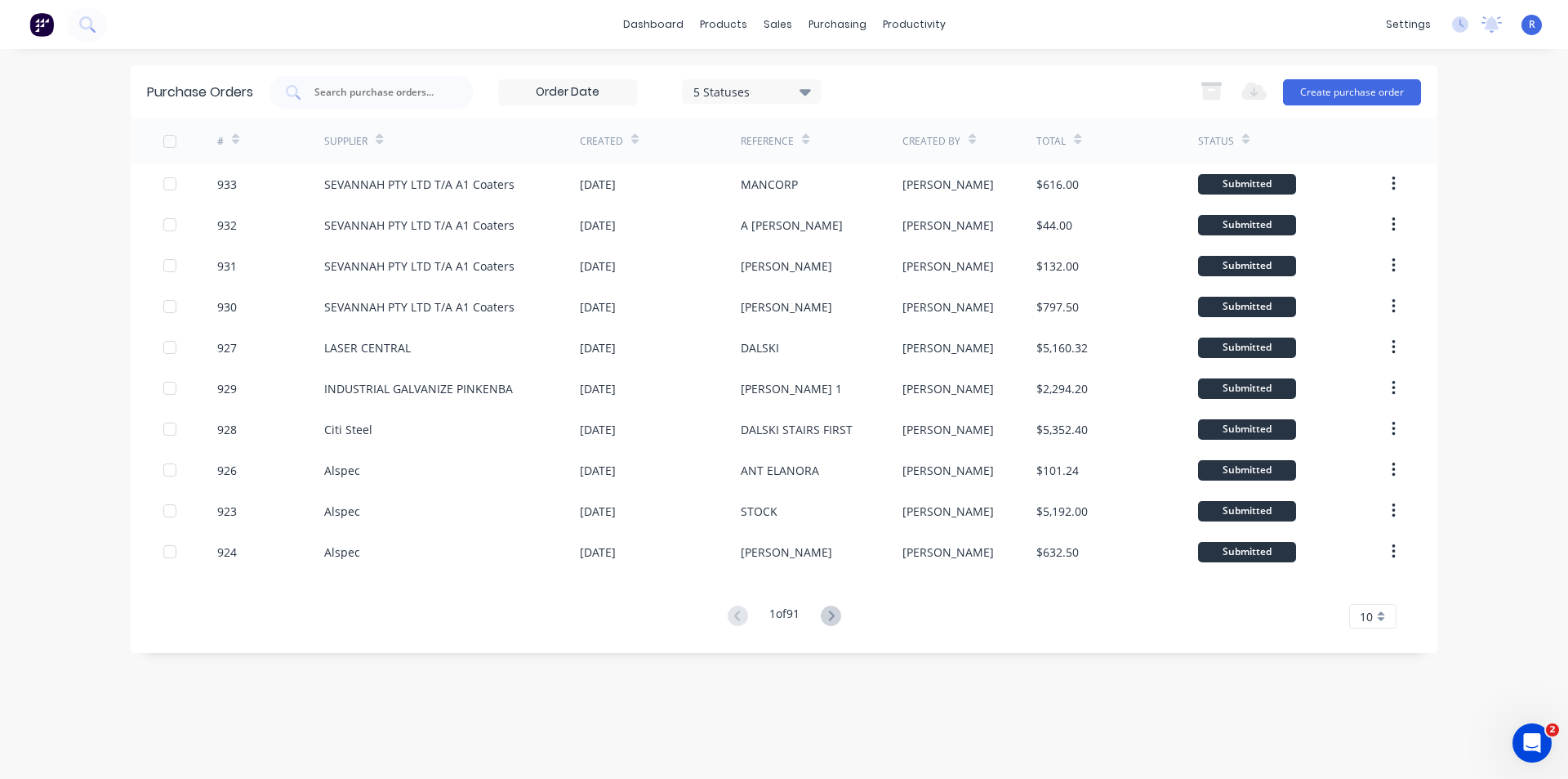
click at [911, 682] on div "Purchase Orders 5 Statuses 5 Statuses Export to Excel (XLSX) Create purchase or…" at bounding box center [784, 414] width 1307 height 697
